Goal: Task Accomplishment & Management: Manage account settings

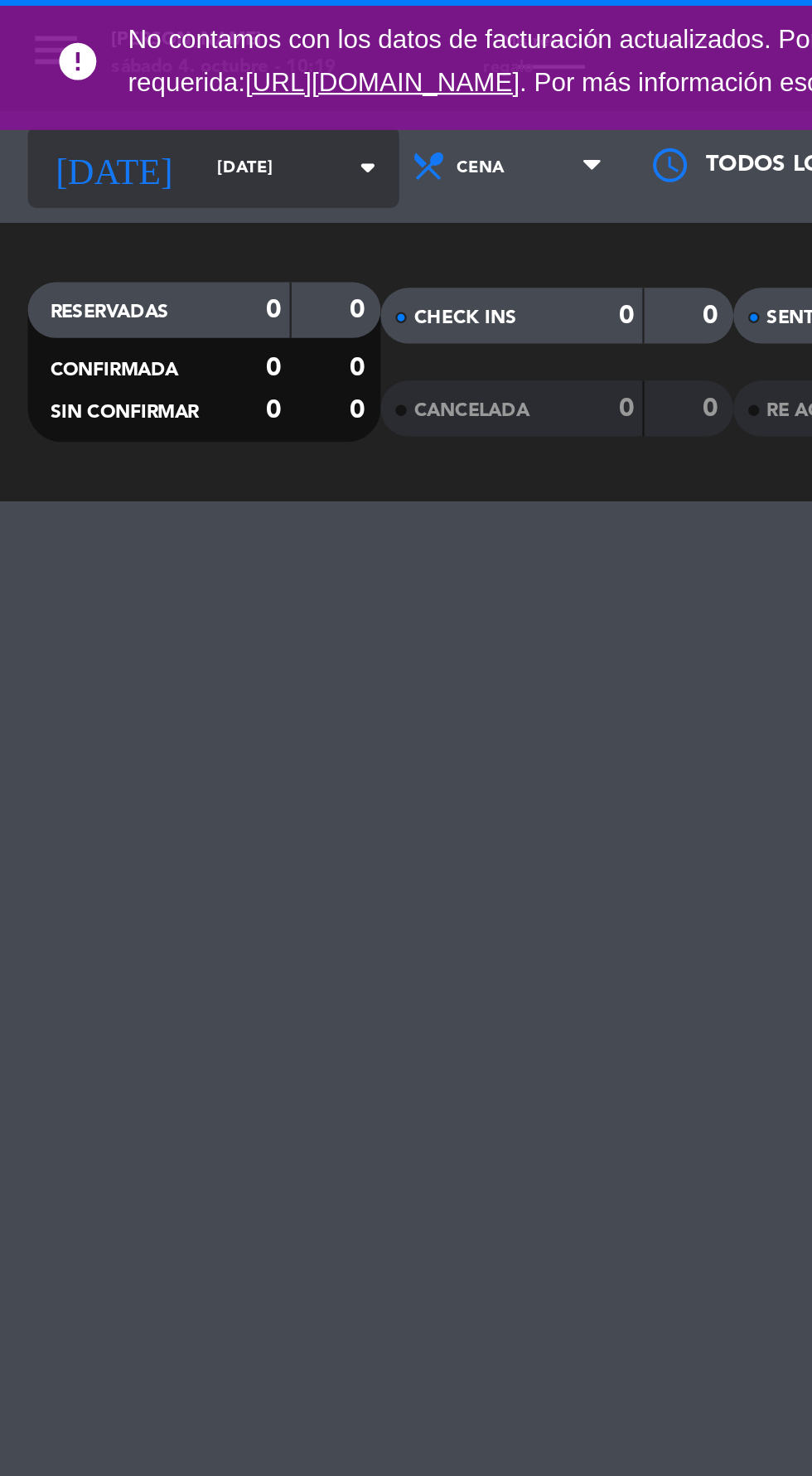
click at [129, 82] on input "[DATE]" at bounding box center [141, 76] width 104 height 26
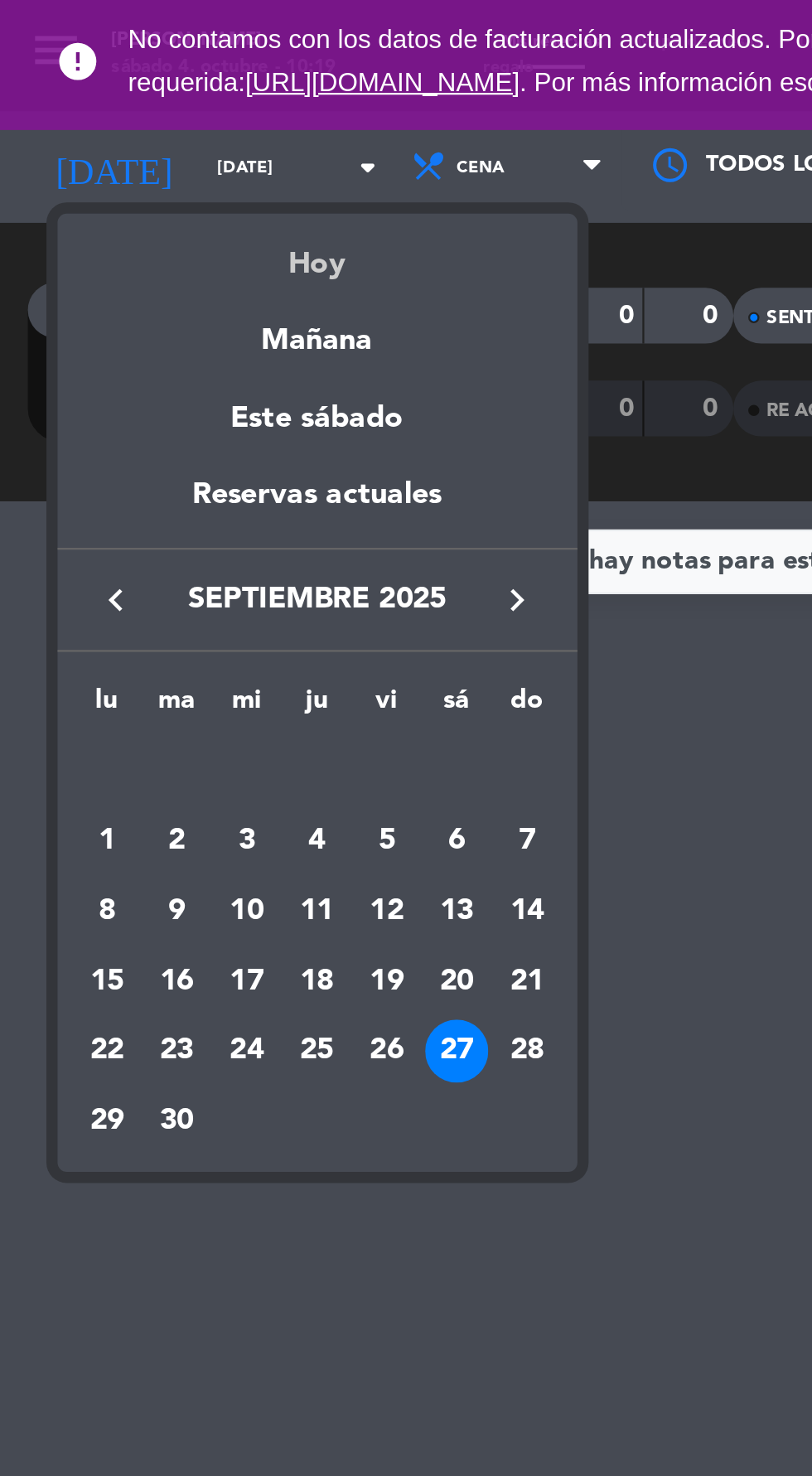
click at [169, 116] on div "Hoy" at bounding box center [142, 112] width 232 height 34
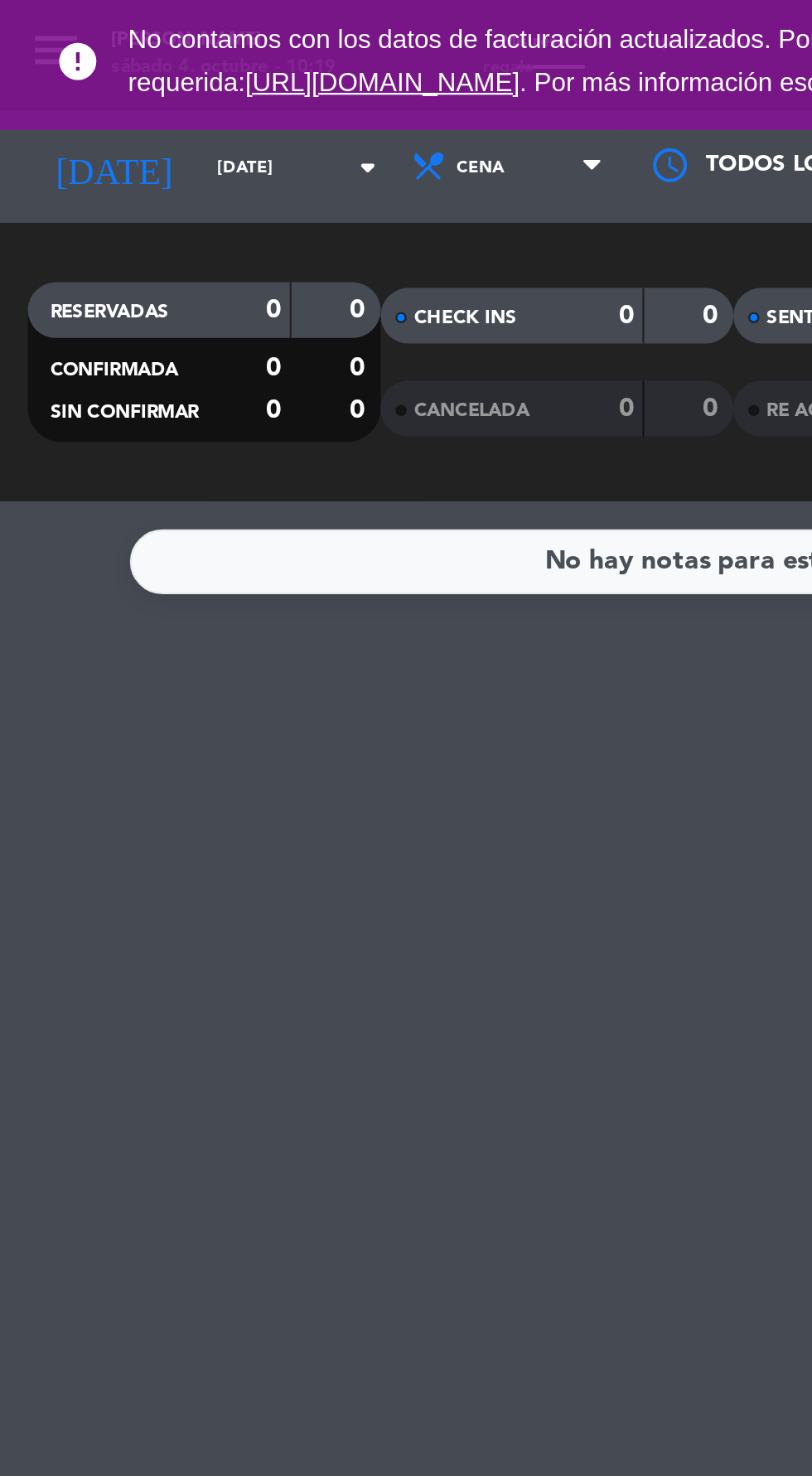
type input "[DATE]"
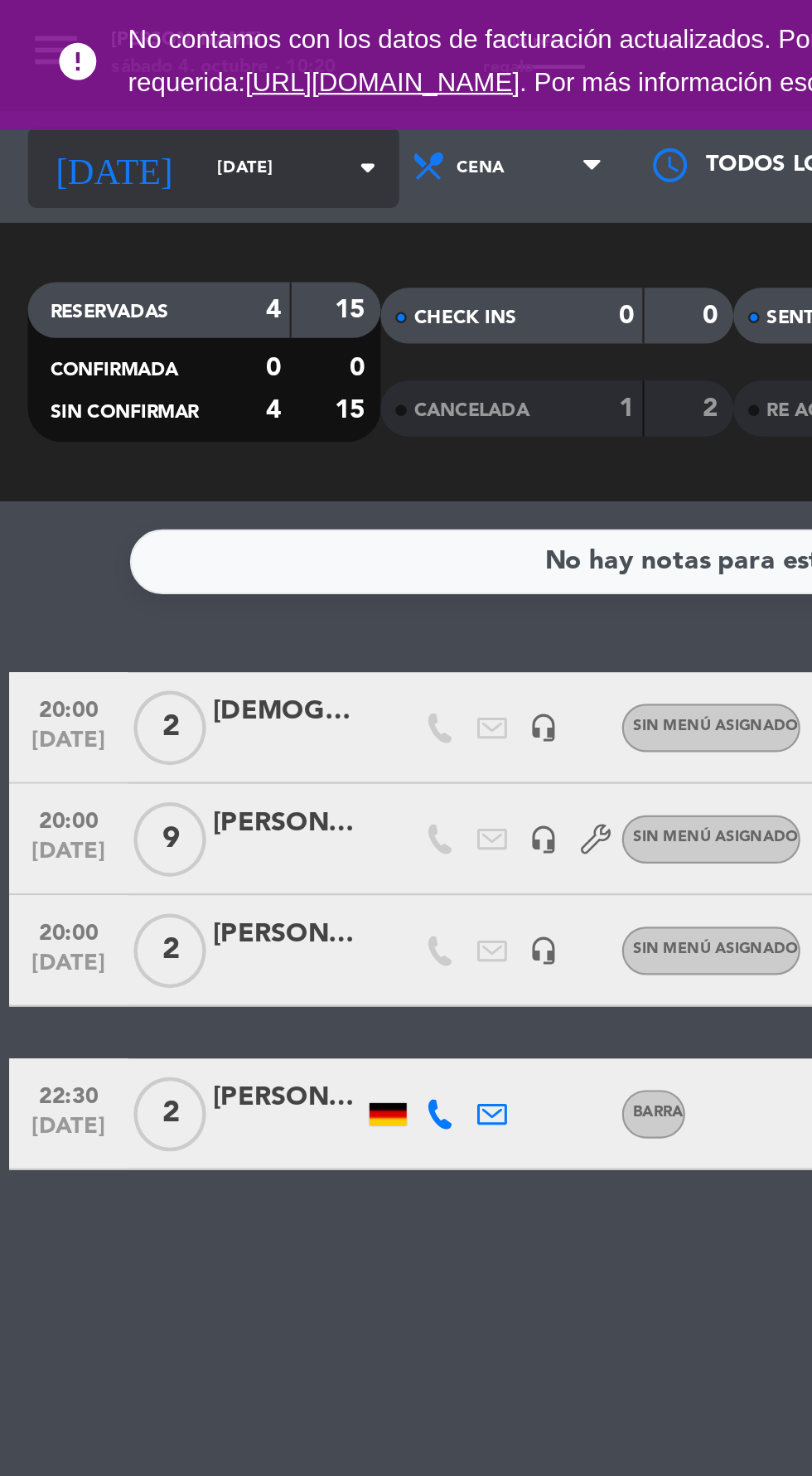
click at [89, 81] on input "[DATE]" at bounding box center [141, 76] width 104 height 26
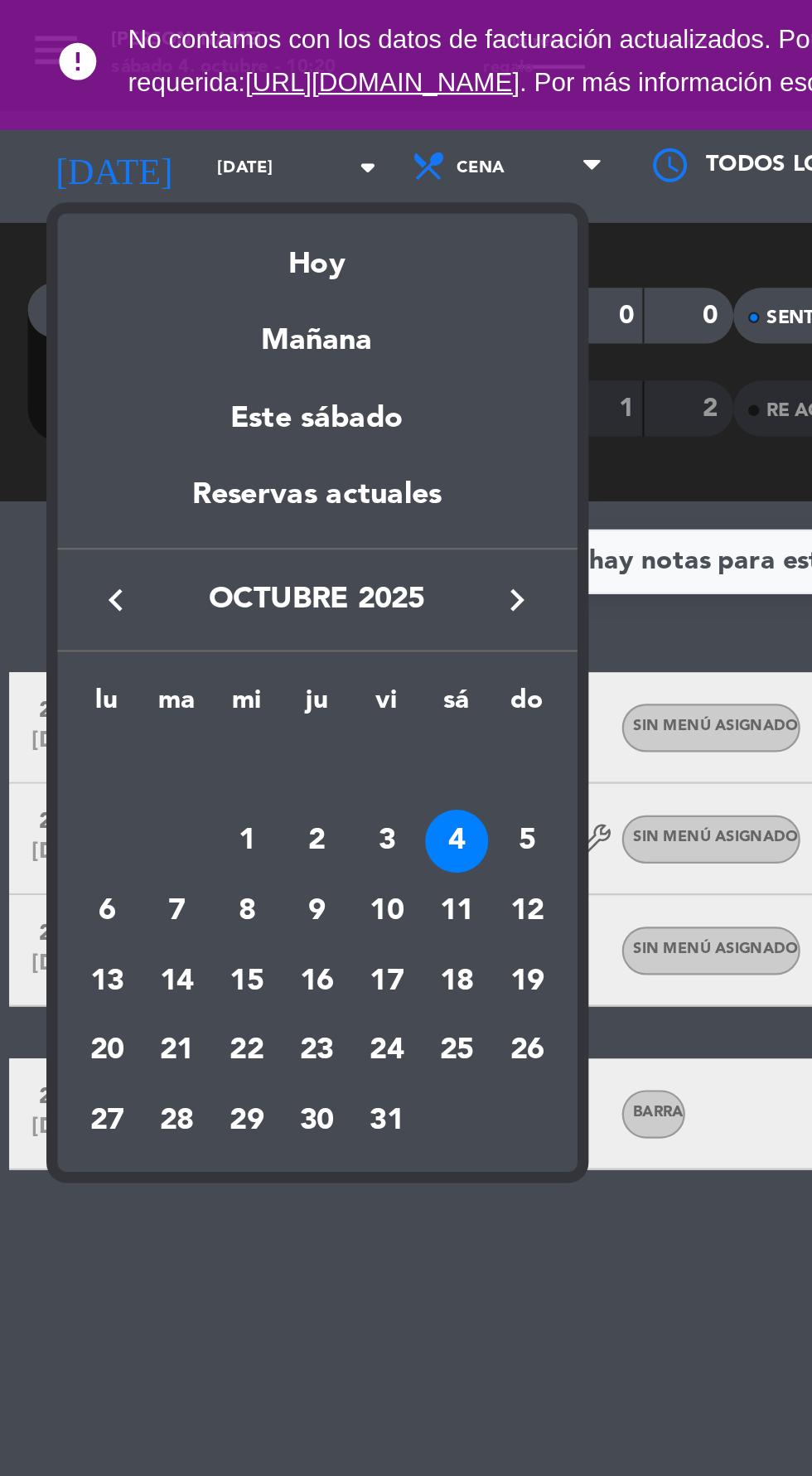
click at [314, 556] on div at bounding box center [406, 738] width 812 height 1476
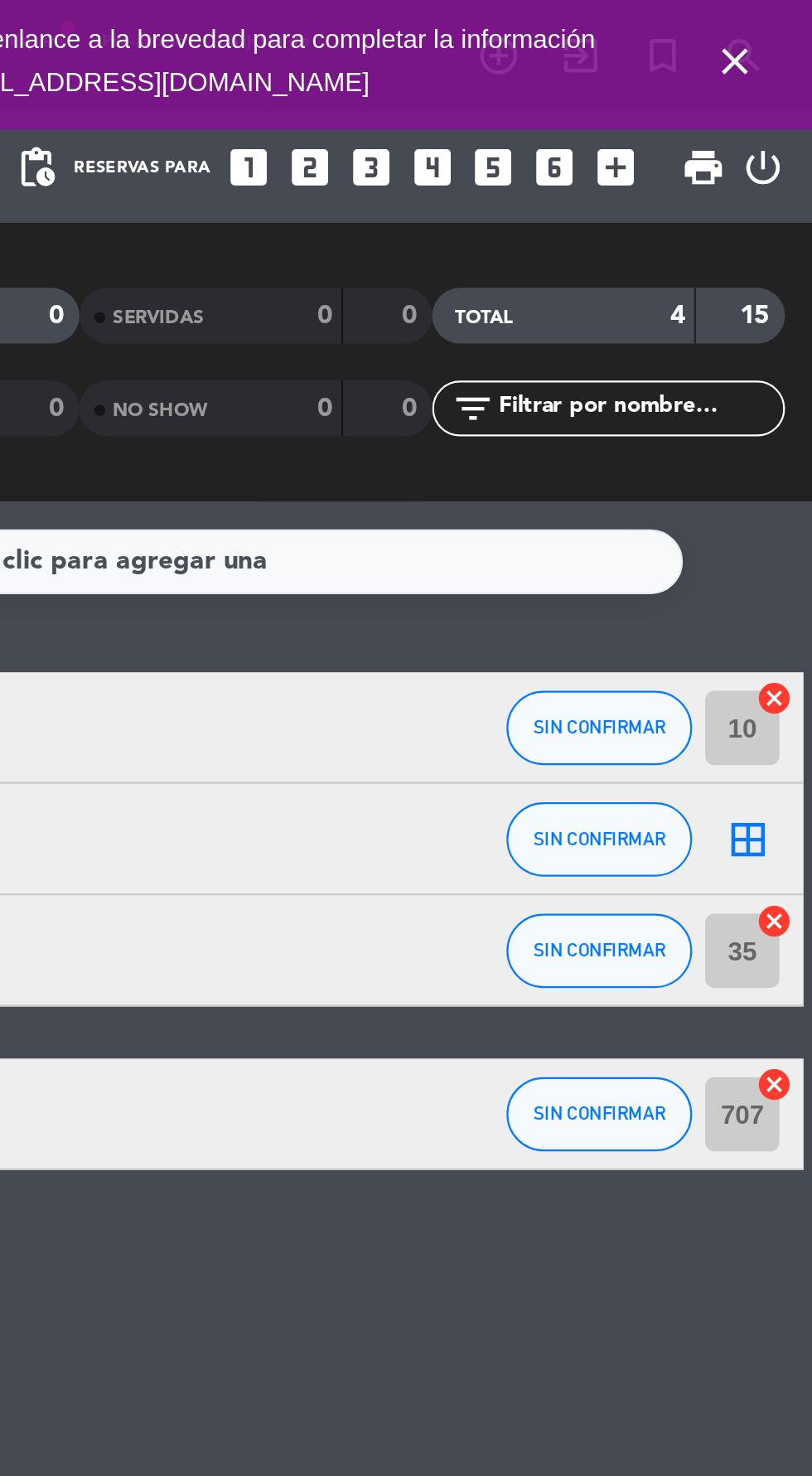
click at [779, 37] on icon "close" at bounding box center [776, 27] width 20 height 20
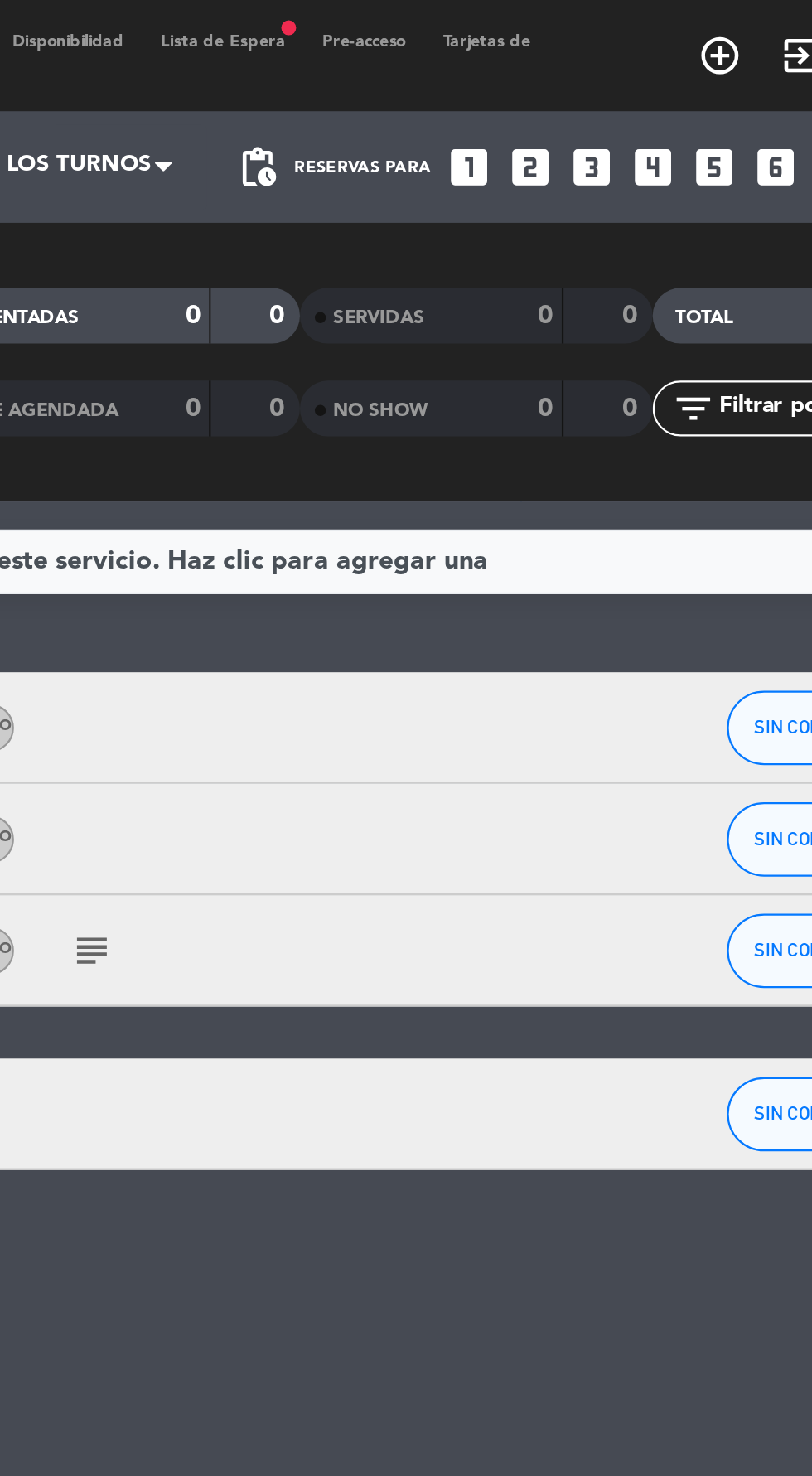
click at [457, 17] on span "Lista de Espera fiber_manual_record" at bounding box center [450, 18] width 72 height 8
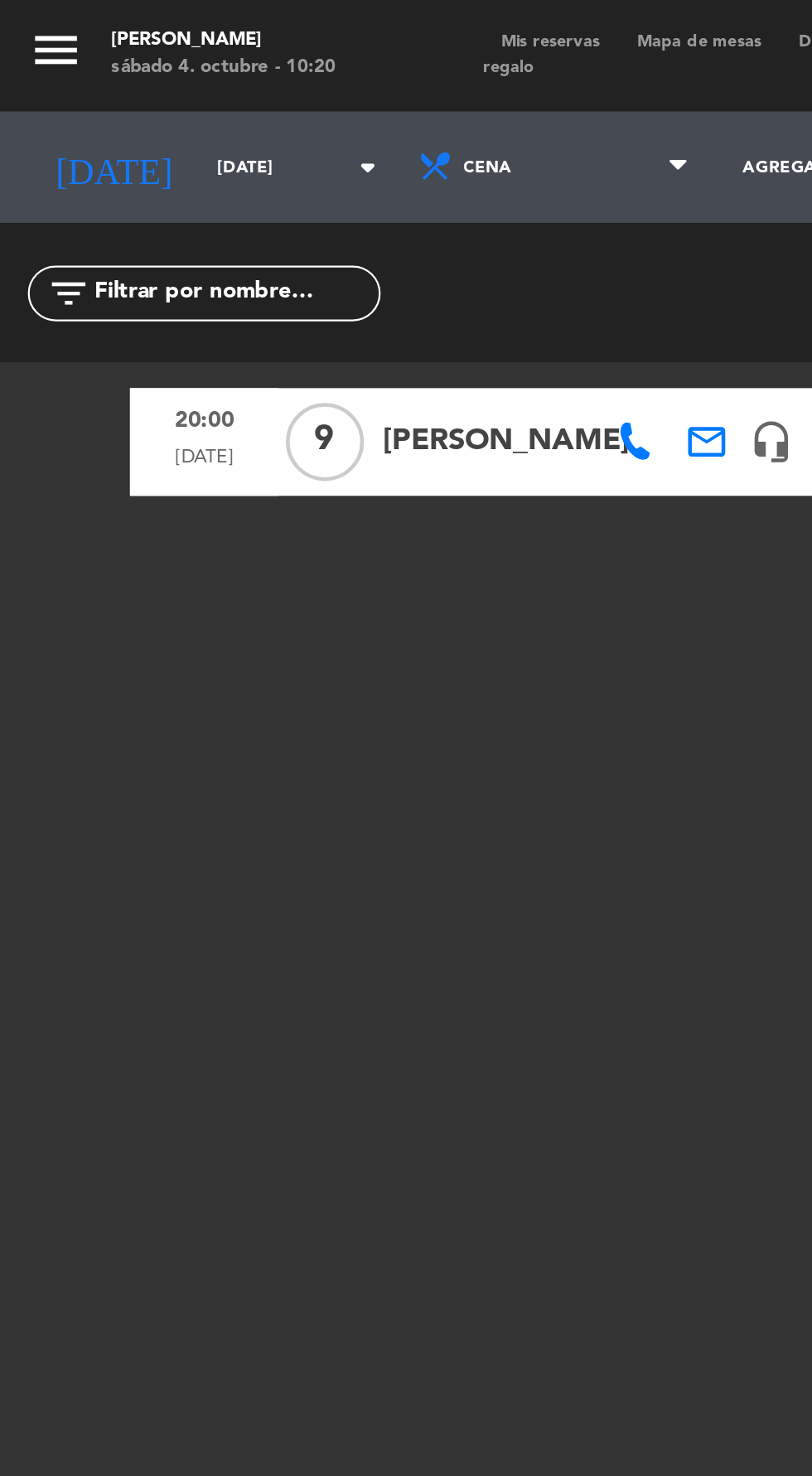
click at [242, 3] on div "menu [PERSON_NAME] [DATE] 4. octubre - 10:20 Mis reservas Mapa de mesas Disponi…" at bounding box center [406, 24] width 812 height 50
click at [241, 19] on span "Mis reservas" at bounding box center [246, 18] width 61 height 8
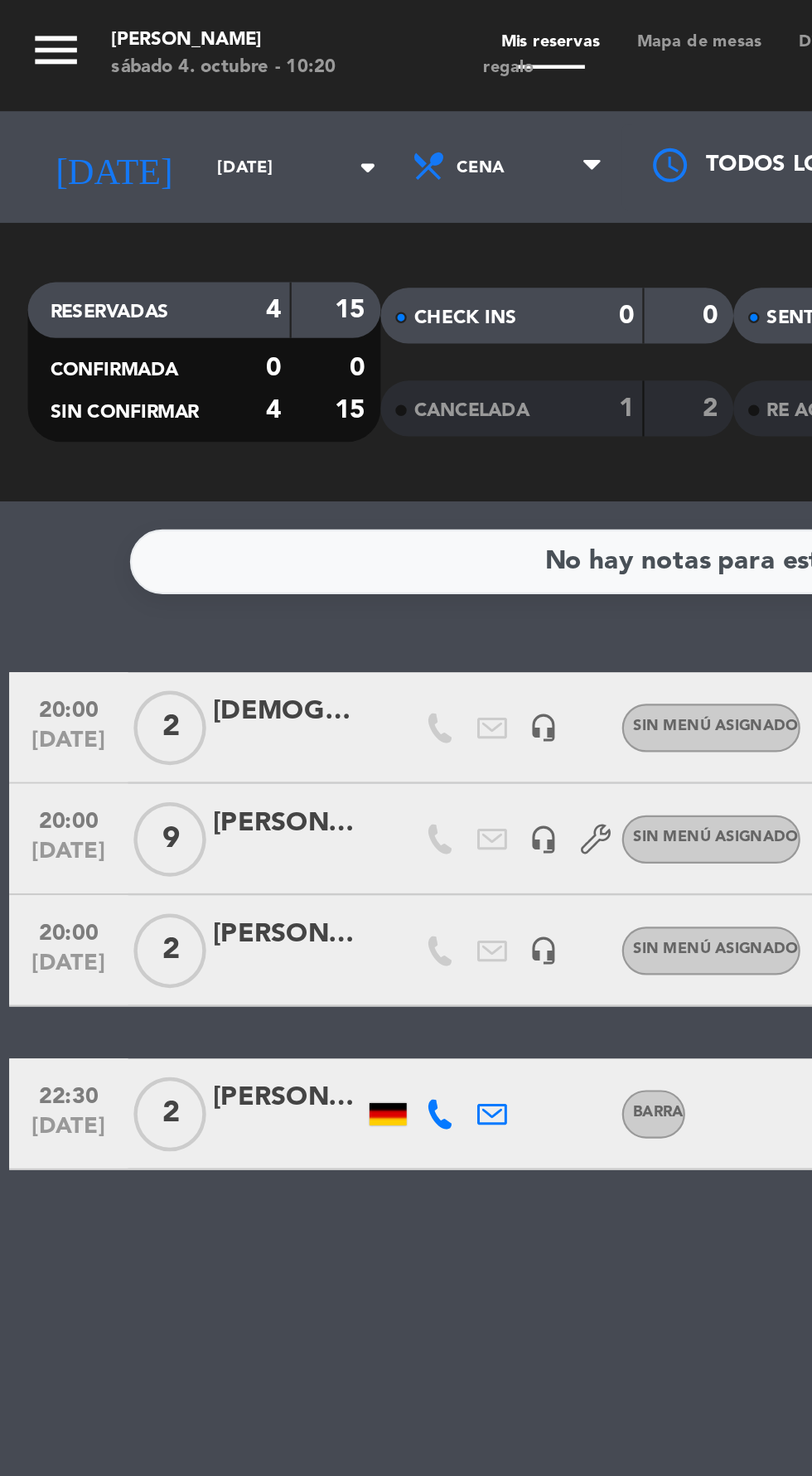
click at [20, 35] on button "menu" at bounding box center [24, 23] width 25 height 29
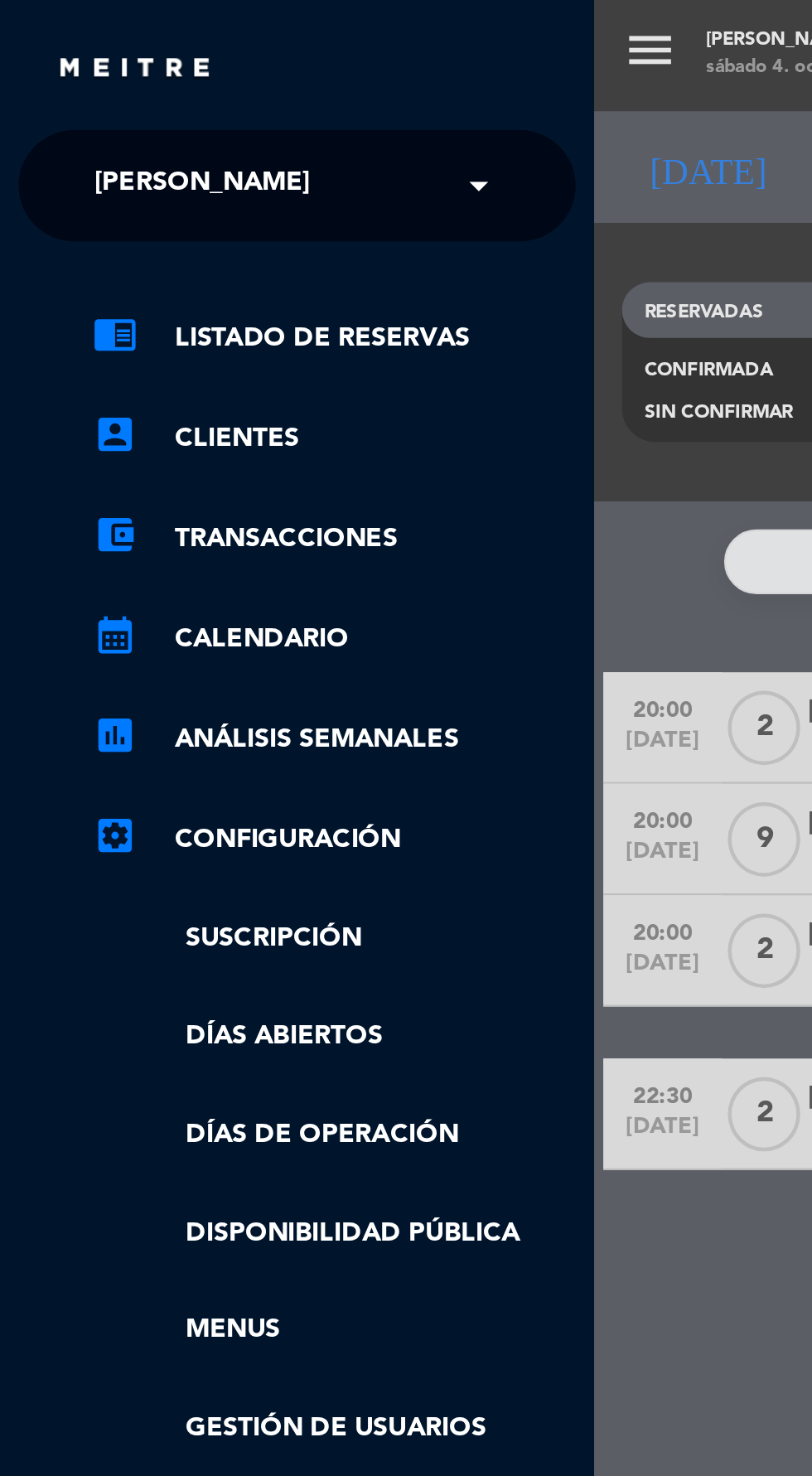
click at [201, 84] on input "text" at bounding box center [134, 83] width 202 height 36
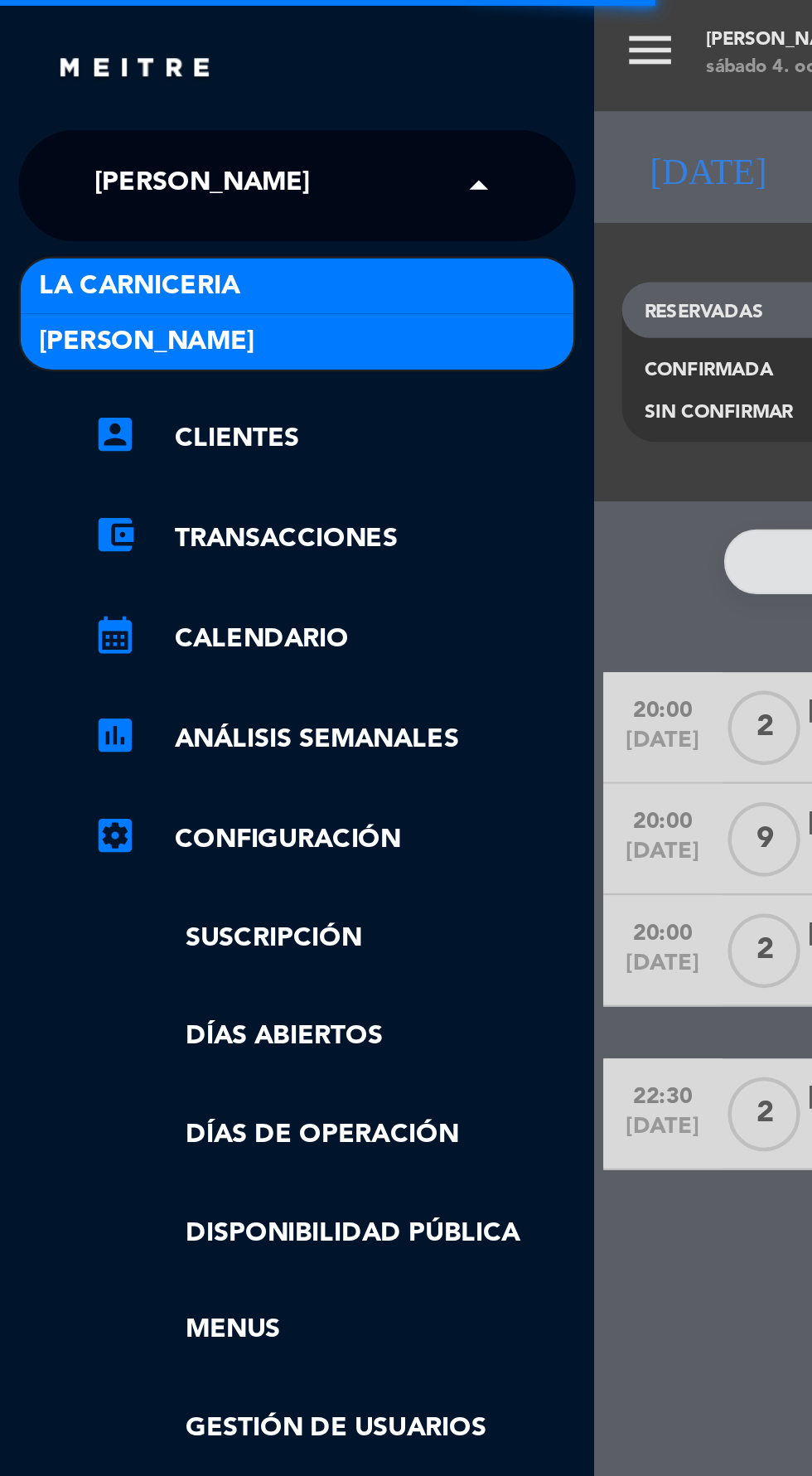
click at [56, 130] on span "La Carniceria" at bounding box center [62, 128] width 89 height 19
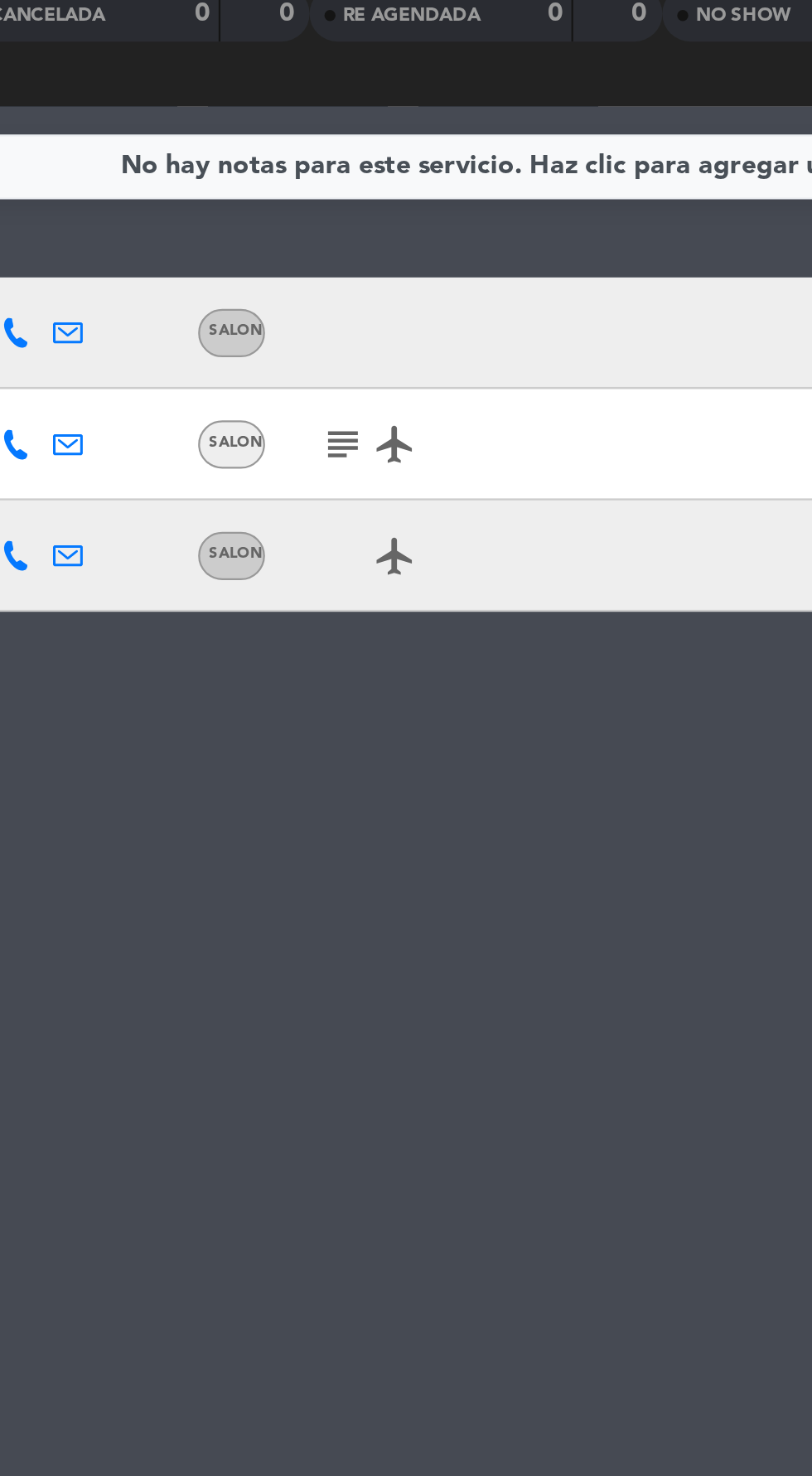
click at [340, 372] on icon "subject" at bounding box center [341, 374] width 20 height 20
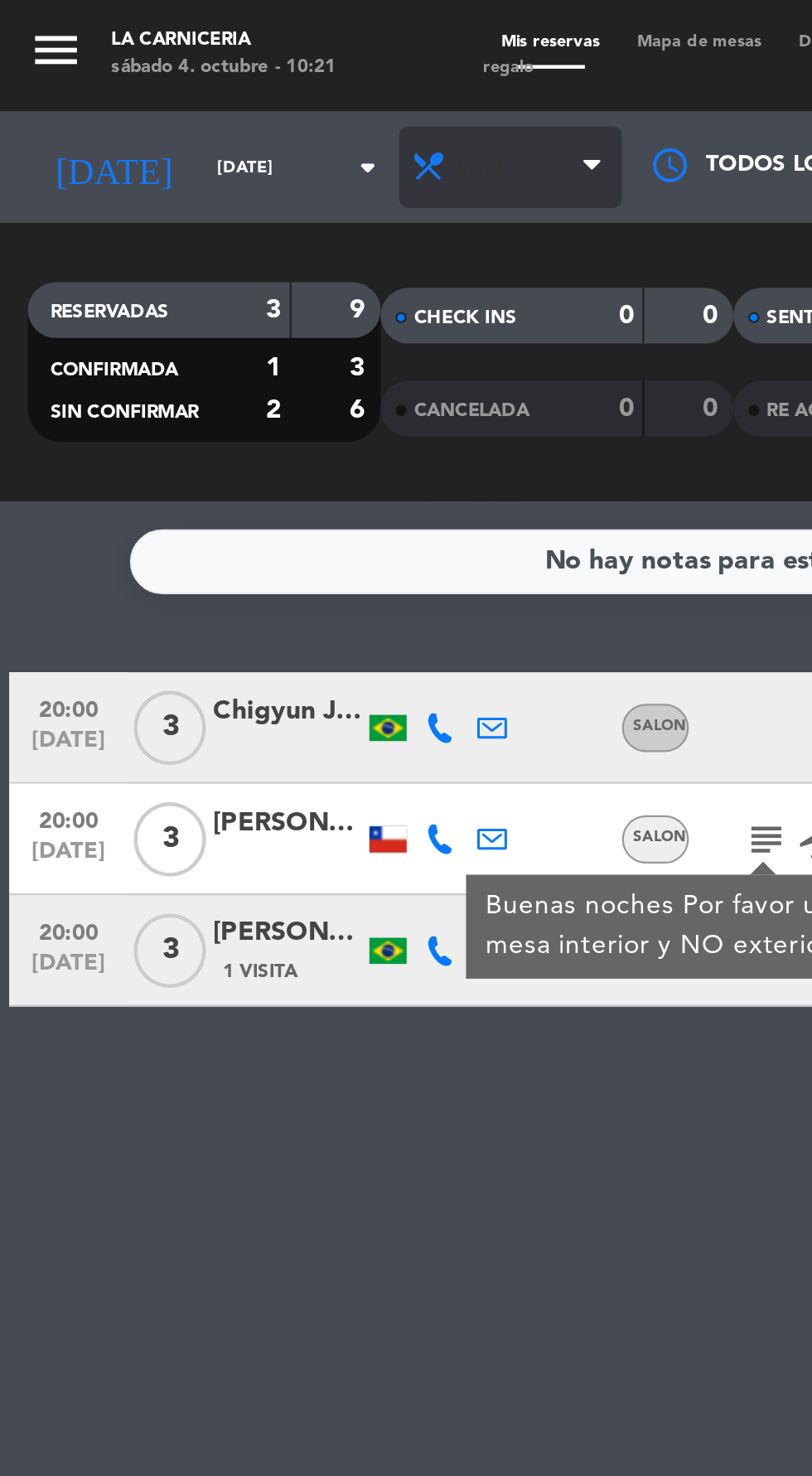
click at [217, 81] on span "Cena" at bounding box center [228, 75] width 99 height 36
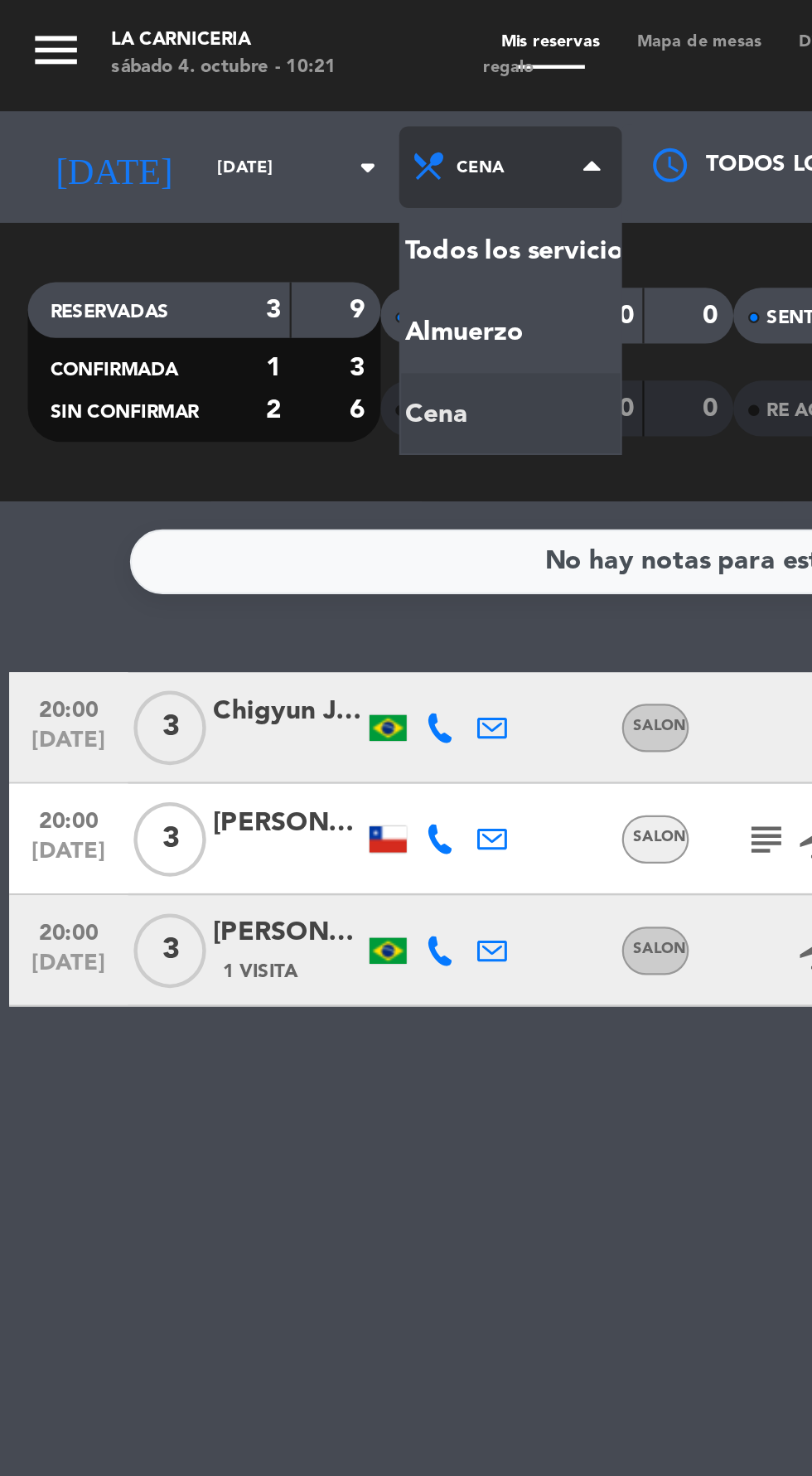
click at [180, 139] on div "menu La Carniceria [DATE] 4. octubre - 10:21 Mis reservas Mapa de mesas Disponi…" at bounding box center [406, 112] width 812 height 224
